Goal: Find specific page/section: Find specific page/section

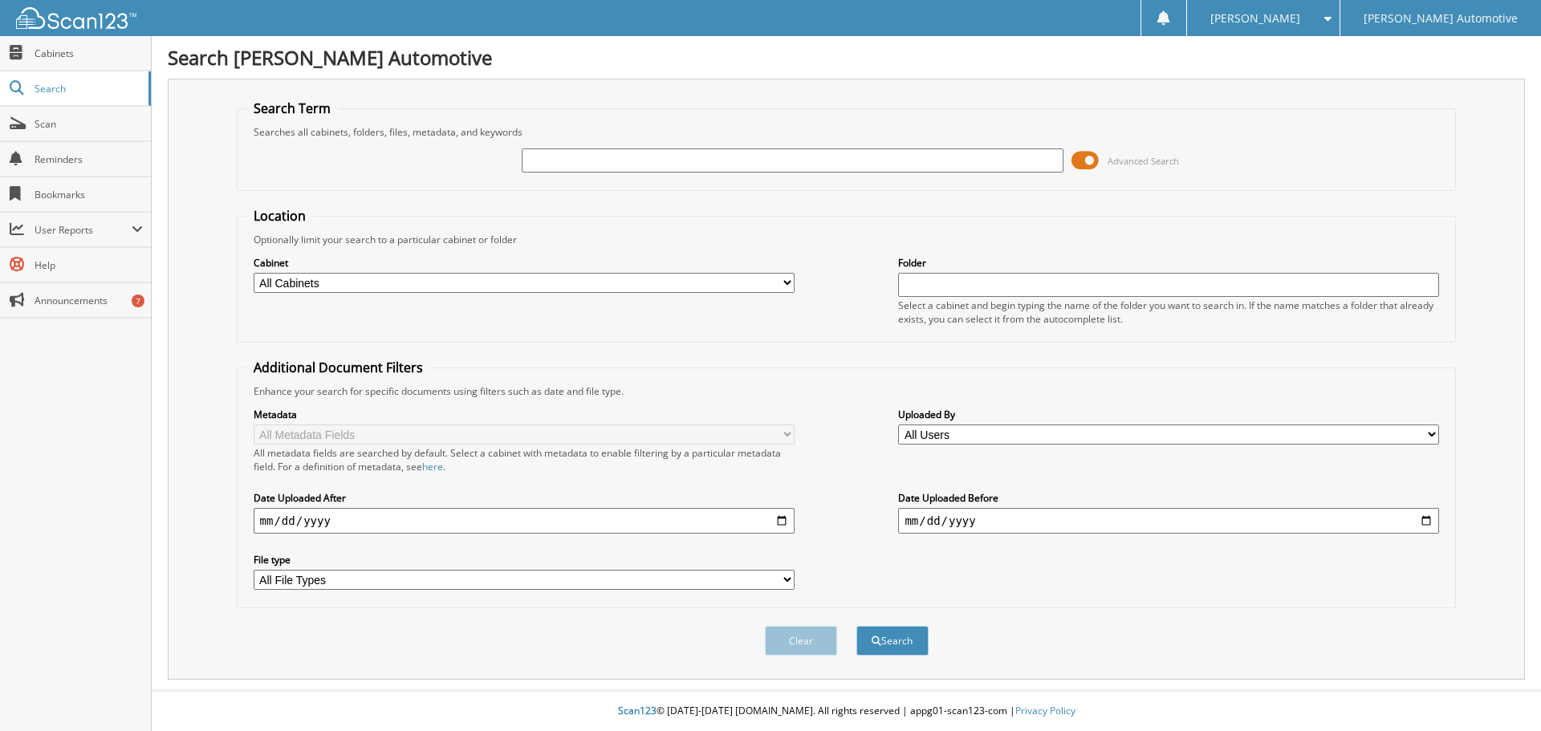
click at [572, 153] on input "text" at bounding box center [792, 160] width 541 height 24
type input "21817"
click at [856, 626] on button "Search" at bounding box center [892, 641] width 72 height 30
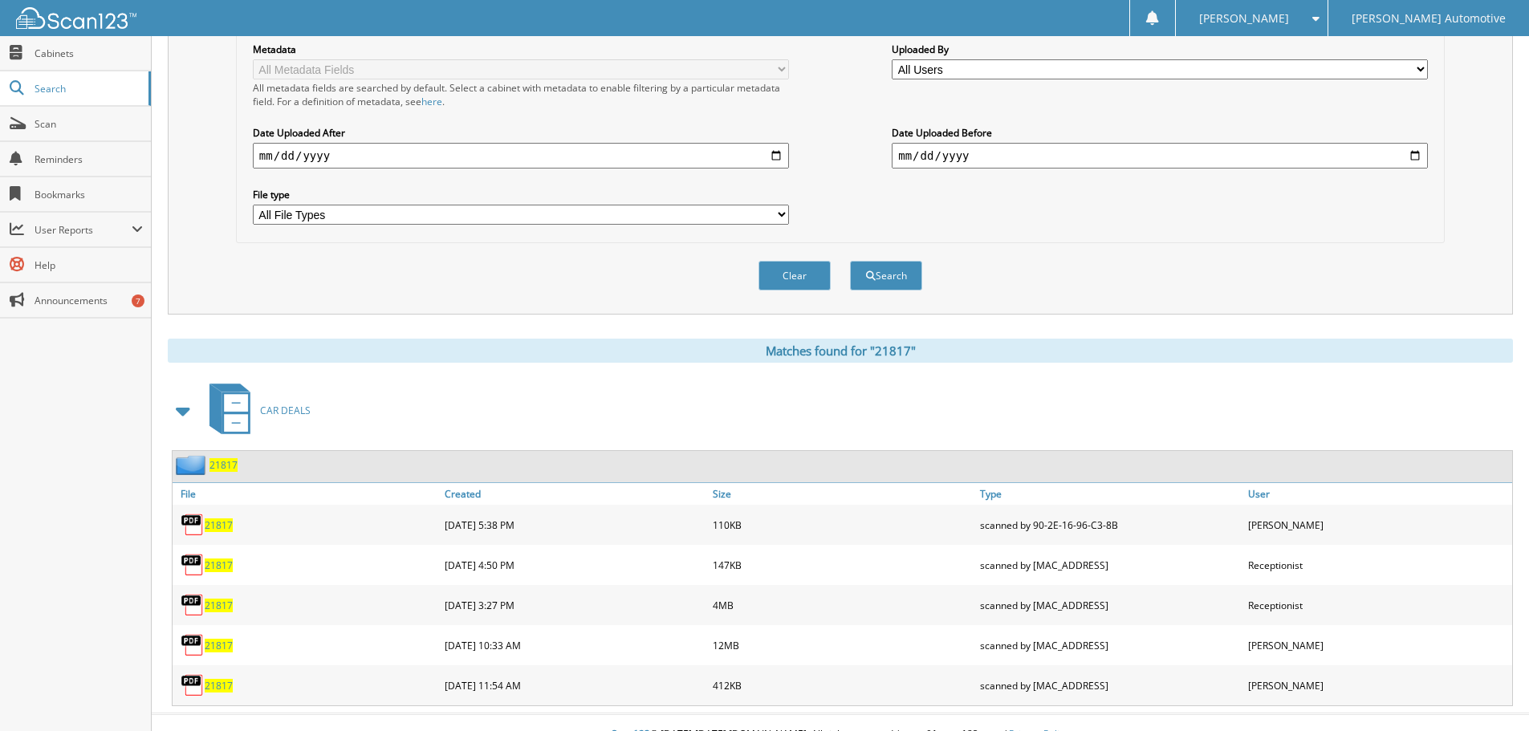
scroll to position [389, 0]
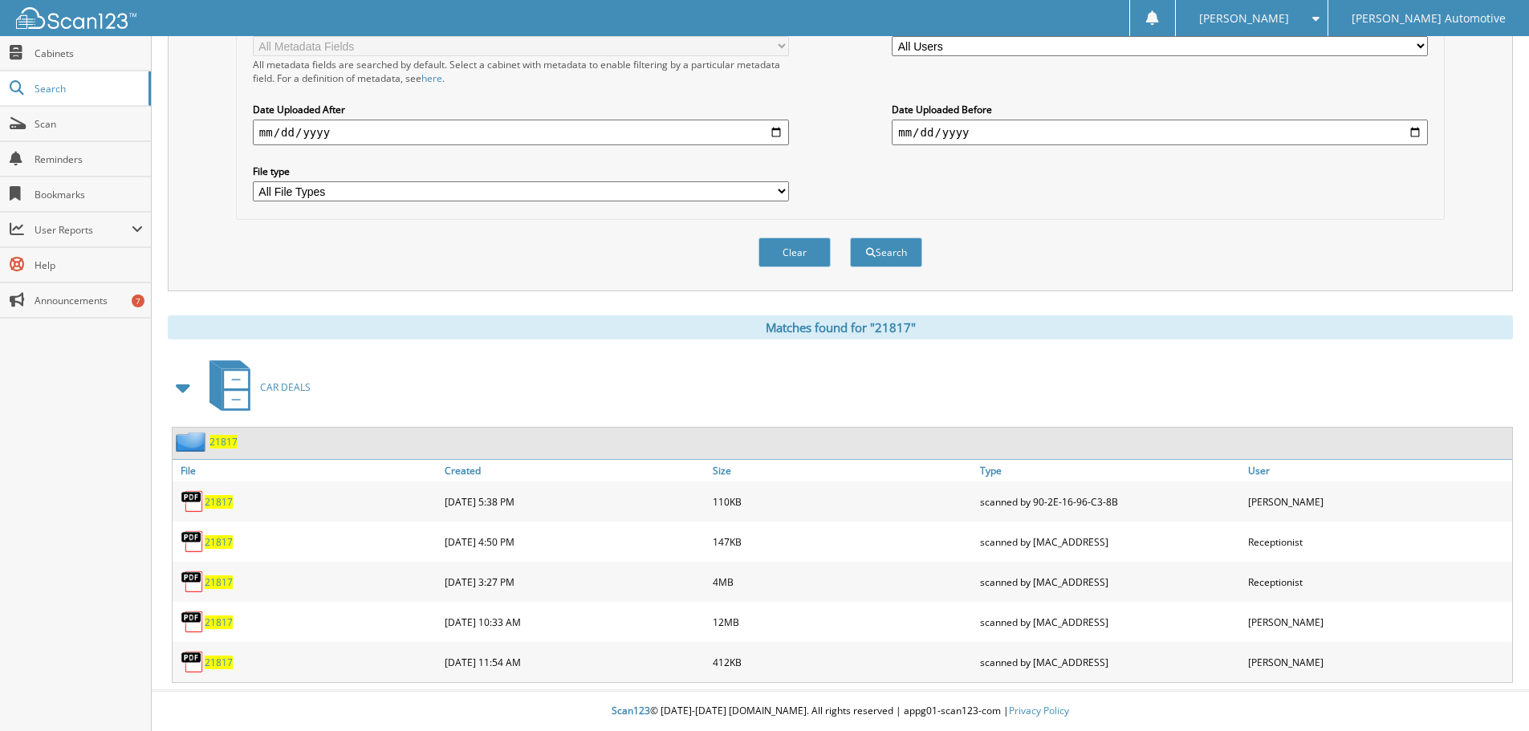
click at [216, 500] on span "21817" at bounding box center [219, 502] width 28 height 14
click at [221, 539] on span "21817" at bounding box center [219, 542] width 28 height 14
click at [215, 578] on span "21817" at bounding box center [219, 582] width 28 height 14
click at [216, 620] on span "21817" at bounding box center [219, 623] width 28 height 14
click at [219, 661] on span "21817" at bounding box center [219, 663] width 28 height 14
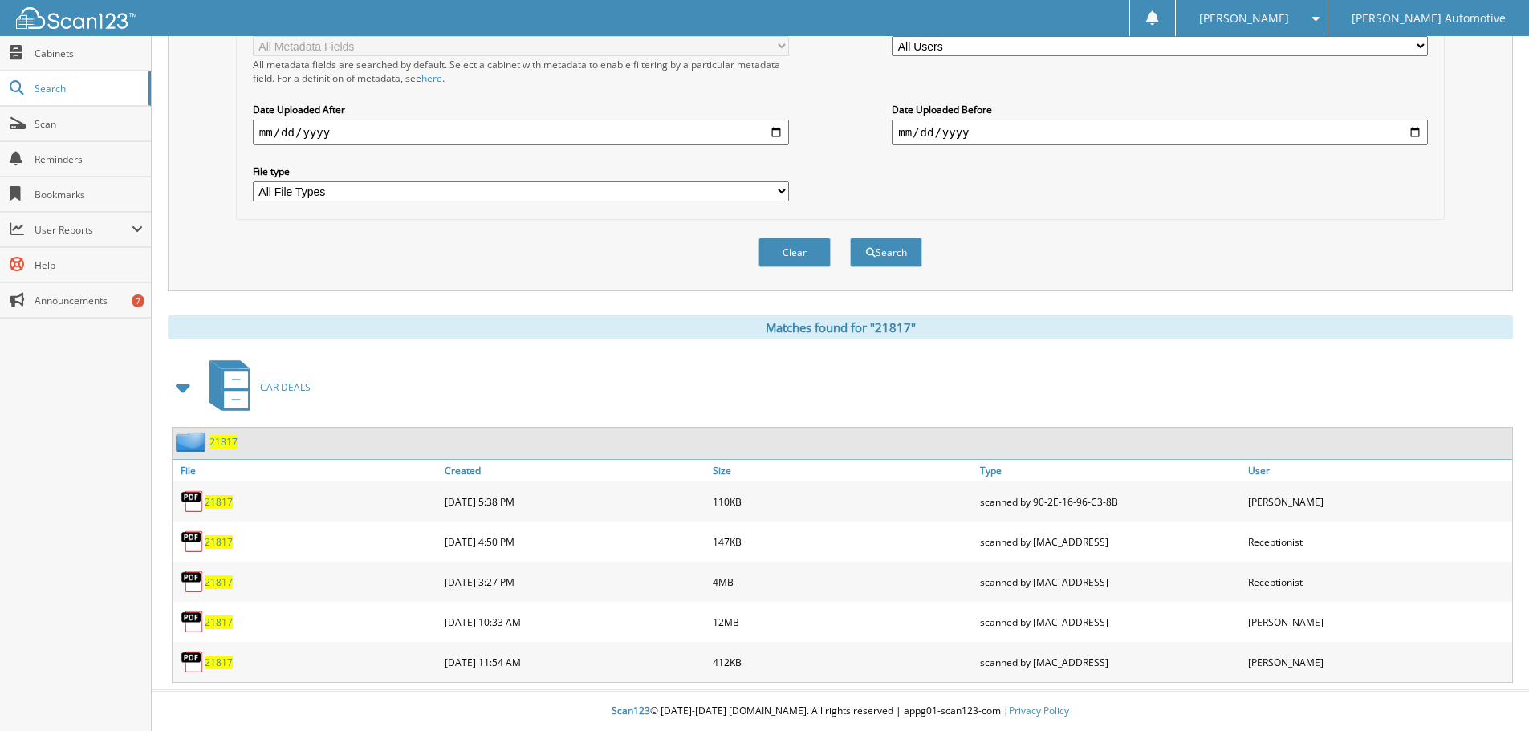
click at [218, 500] on span "21817" at bounding box center [219, 502] width 28 height 14
click at [226, 621] on span "21817" at bounding box center [219, 623] width 28 height 14
